Goal: Entertainment & Leisure: Consume media (video, audio)

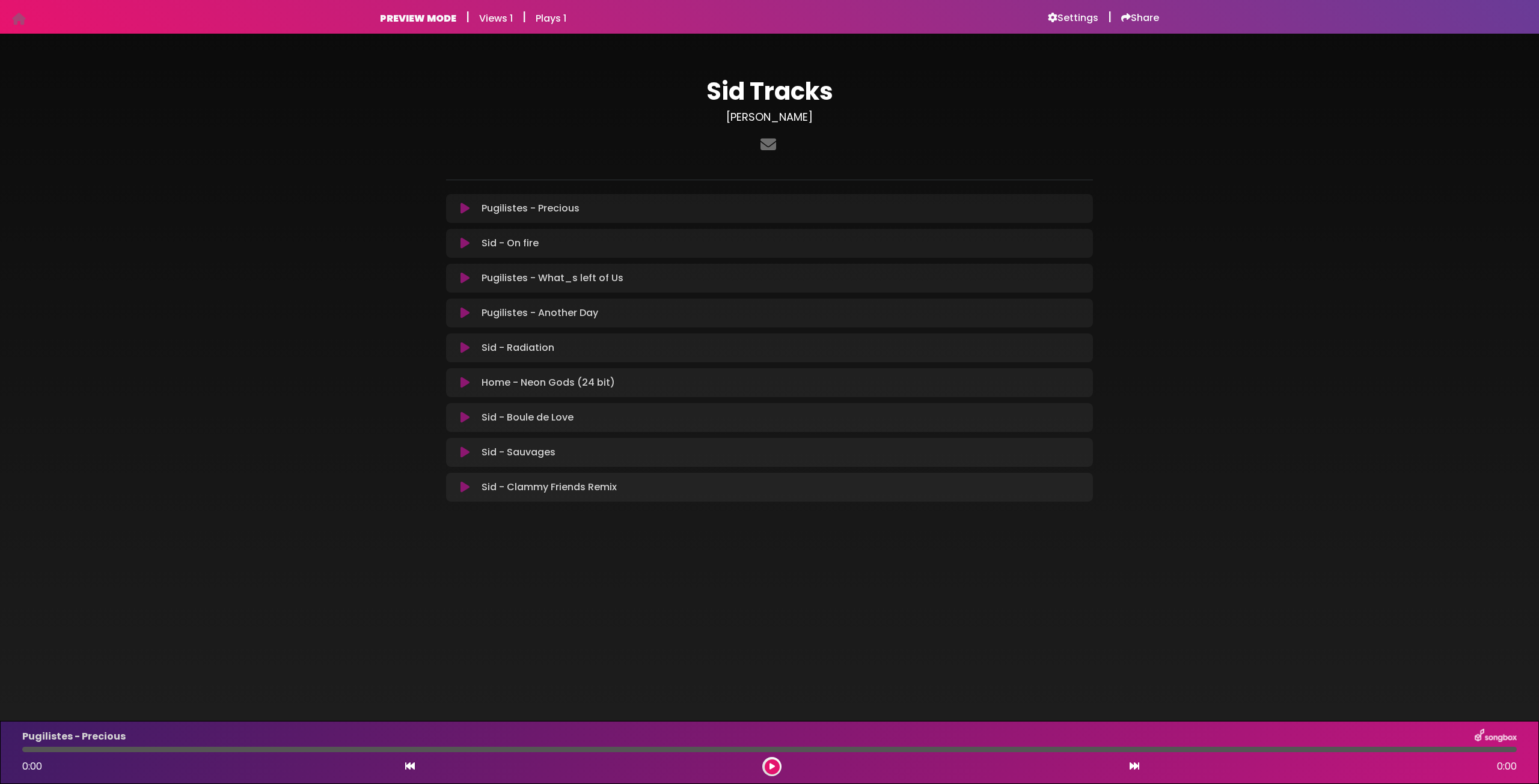
click at [777, 770] on button at bounding box center [772, 767] width 15 height 15
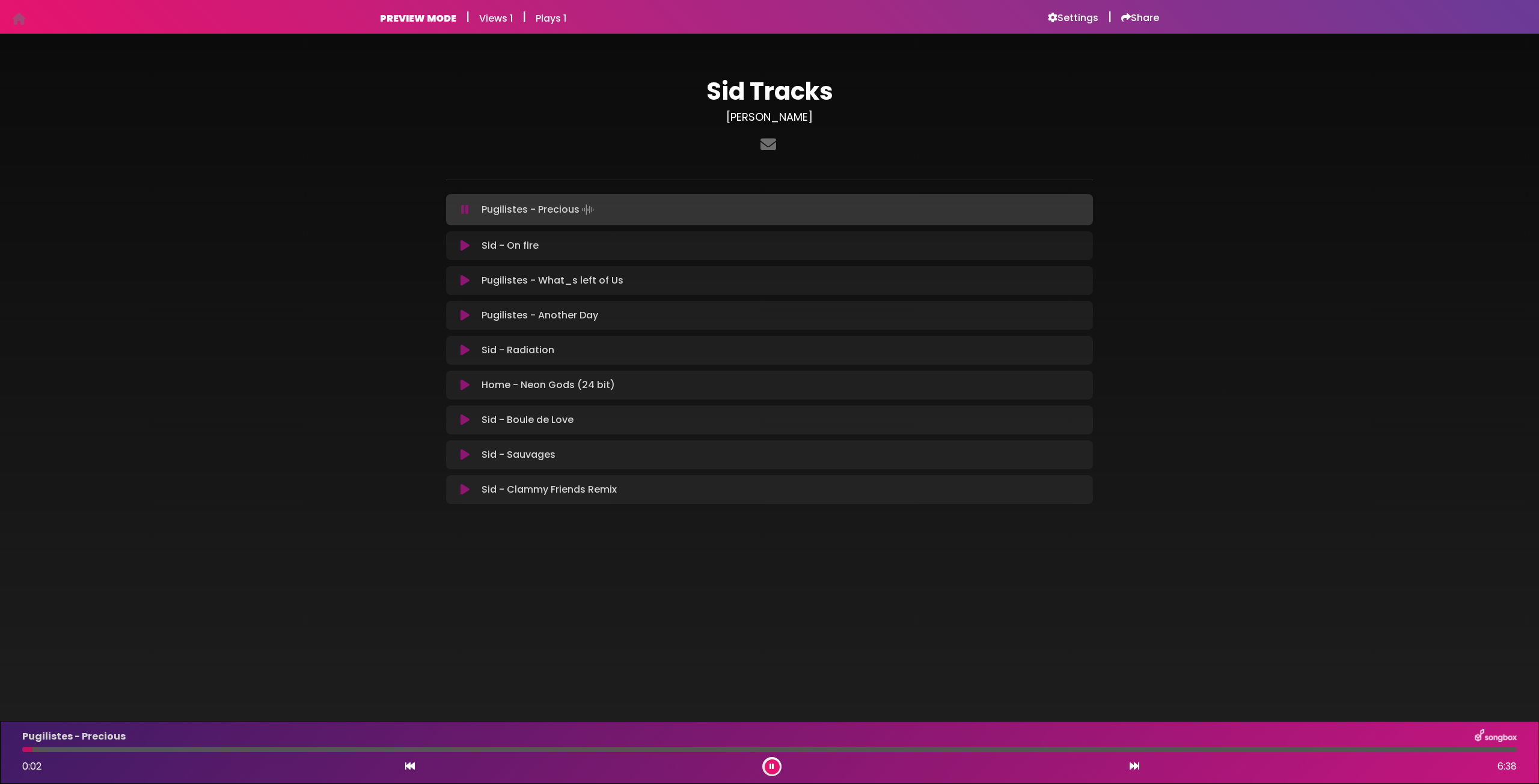
click at [773, 769] on icon at bounding box center [772, 767] width 5 height 7
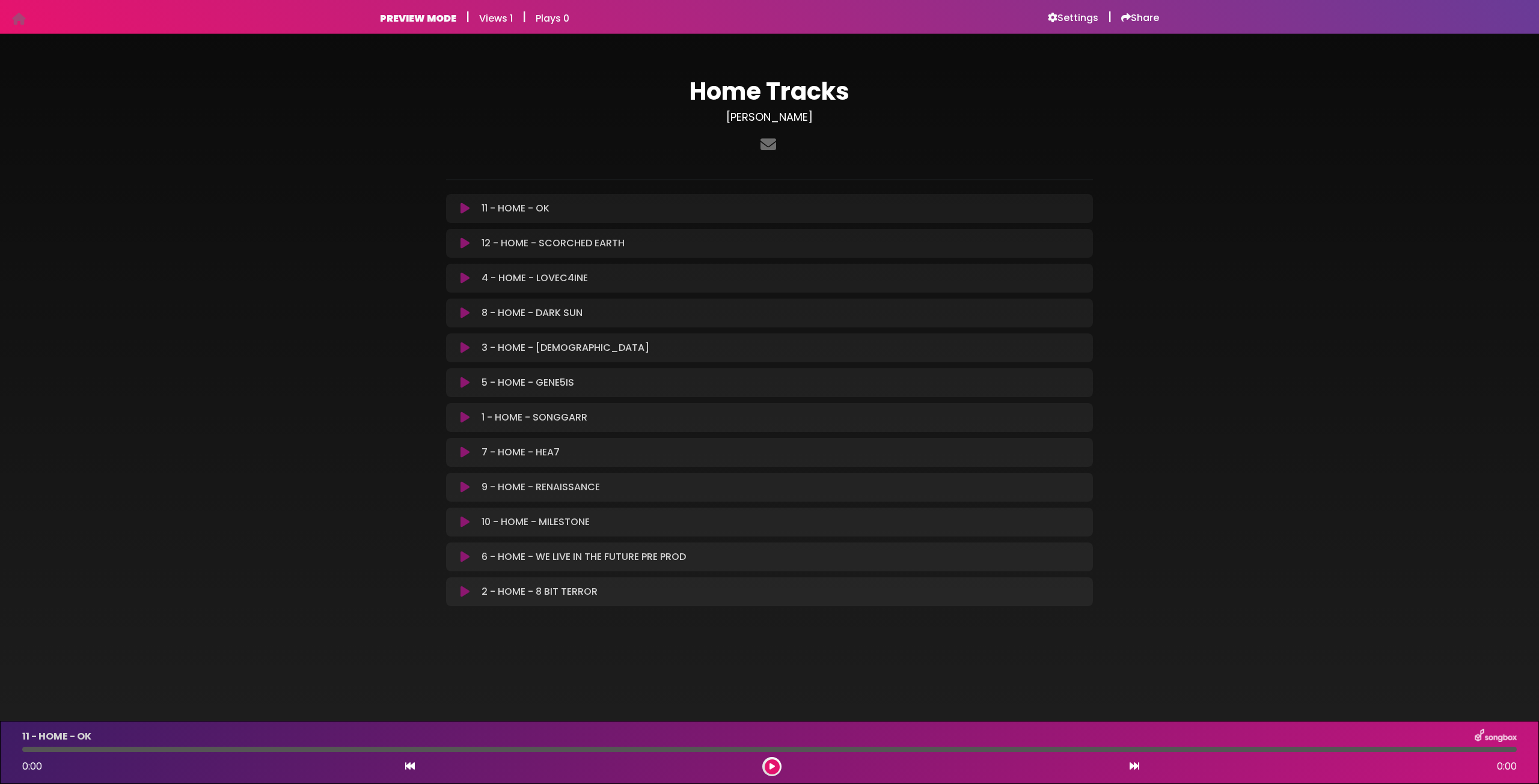
click at [1302, 159] on div "Home Tracks sidney-cote-nadon" at bounding box center [770, 337] width 1539 height 578
